Goal: Information Seeking & Learning: Check status

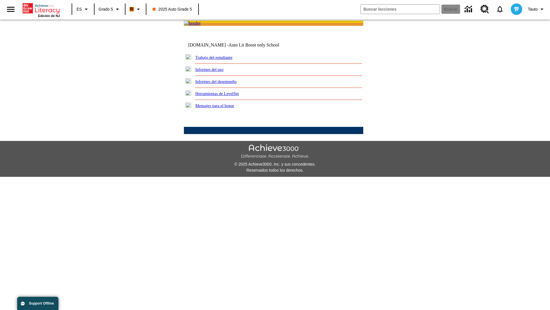
click at [224, 84] on link "Informes del desempeño" at bounding box center [215, 81] width 41 height 5
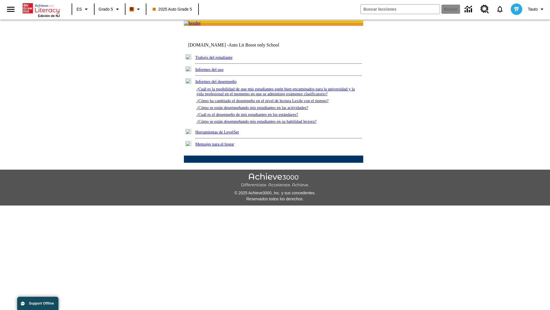
click at [272, 96] on link "¿Cuál es la posibilidad de que mis estudiantes estén bien encaminados para la u…" at bounding box center [276, 91] width 158 height 9
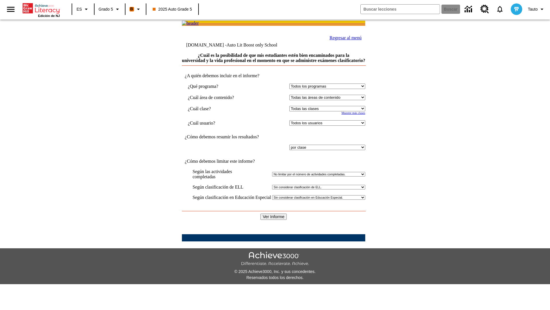
click at [326, 111] on select "Seleccionar una clase: Todas las clases 2025 Auto Grade 5 OL 2025 Auto Grade 6" at bounding box center [327, 108] width 76 height 5
select select "11133131"
select select "21437107"
click at [274, 220] on input "Ver Informe" at bounding box center [274, 216] width 26 height 6
